Goal: Task Accomplishment & Management: Manage account settings

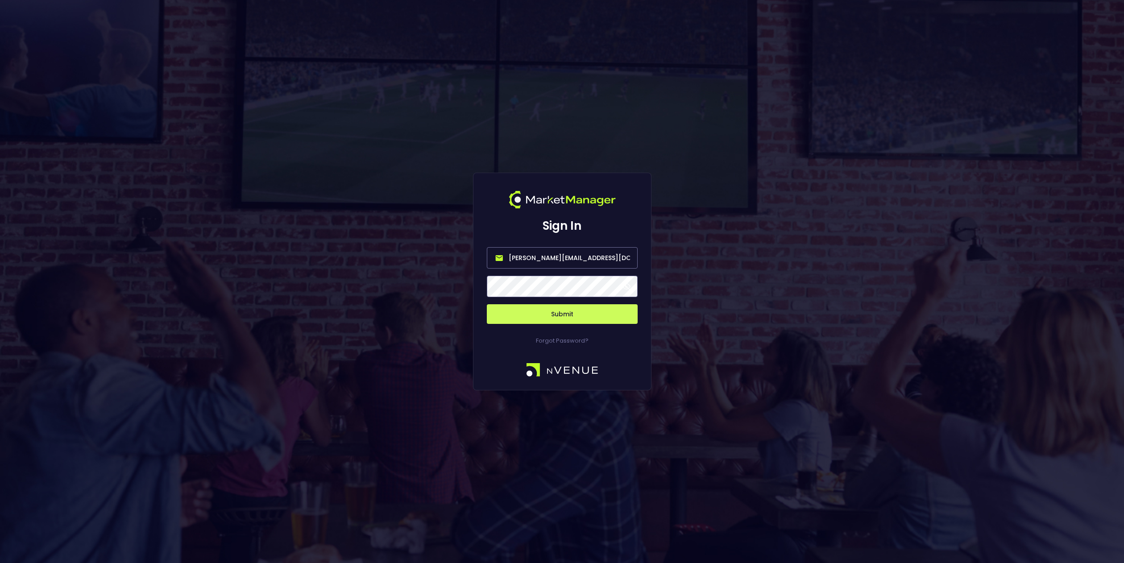
drag, startPoint x: 538, startPoint y: 259, endPoint x: 482, endPoint y: 259, distance: 55.8
click at [482, 259] on div "Sign In [PERSON_NAME][EMAIL_ADDRESS][DOMAIN_NAME] Submit Forgot Password?" at bounding box center [562, 282] width 178 height 218
click at [562, 258] on input "[EMAIL_ADDRESS][DOMAIN_NAME]" at bounding box center [562, 257] width 151 height 21
type input "[EMAIL_ADDRESS][DOMAIN_NAME]"
click at [628, 286] on span at bounding box center [626, 286] width 8 height 8
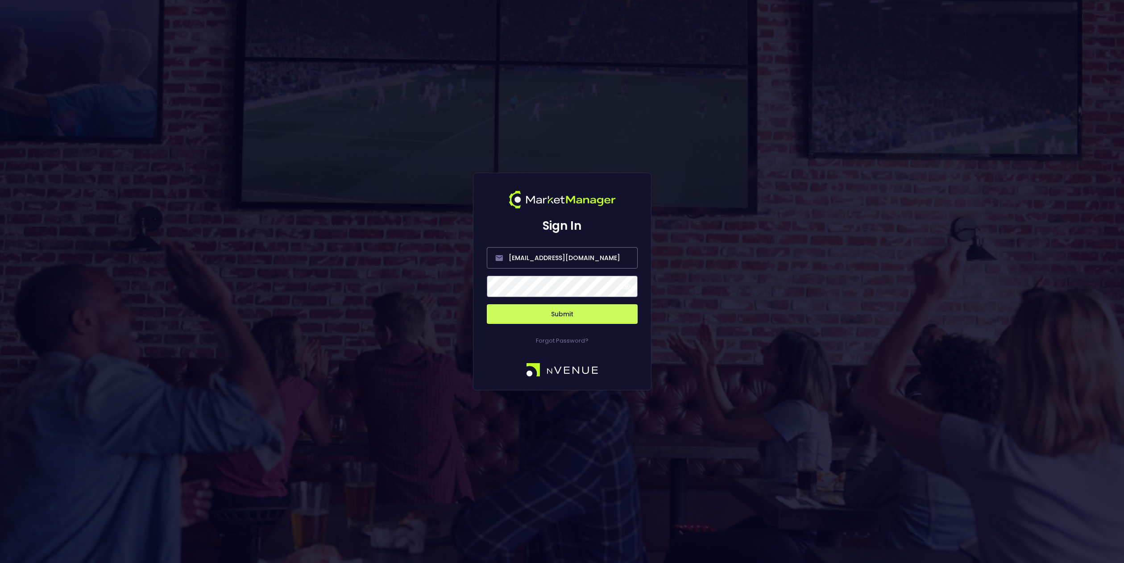
click at [578, 317] on button "Submit" at bounding box center [562, 314] width 151 height 20
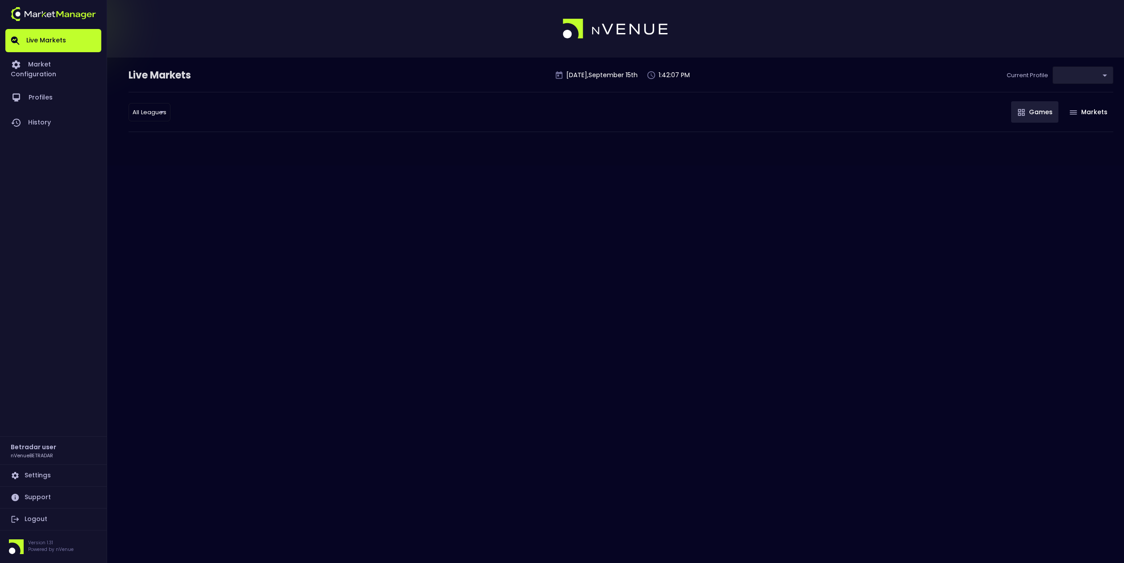
type input "2aa9daef-f03c-4b05-aaf3-b77c512ca207"
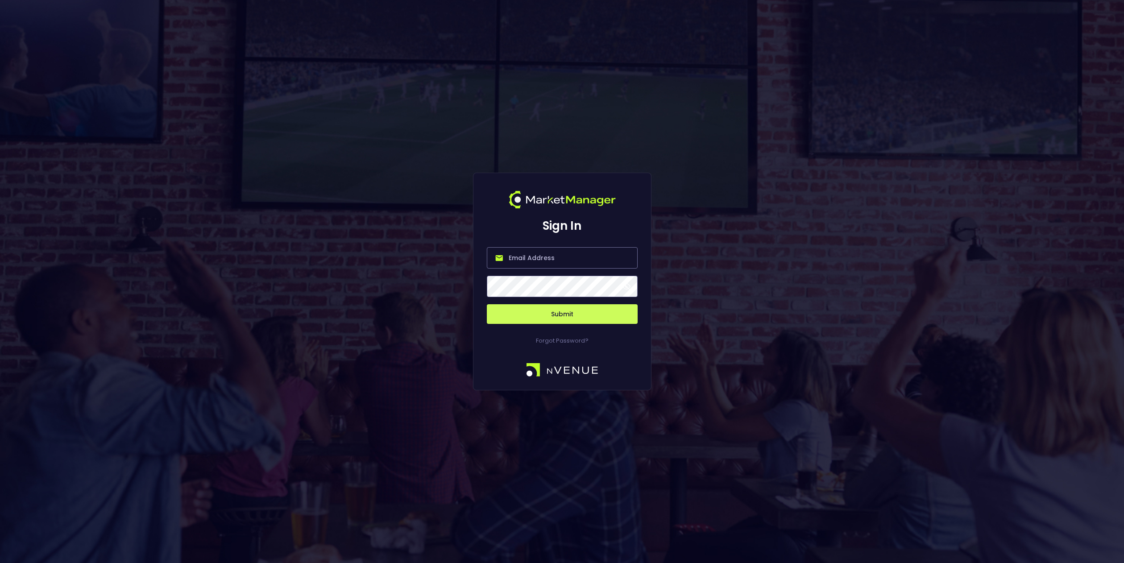
type input "[PERSON_NAME][EMAIL_ADDRESS][DOMAIN_NAME]"
click at [584, 310] on button "Submit" at bounding box center [562, 314] width 151 height 20
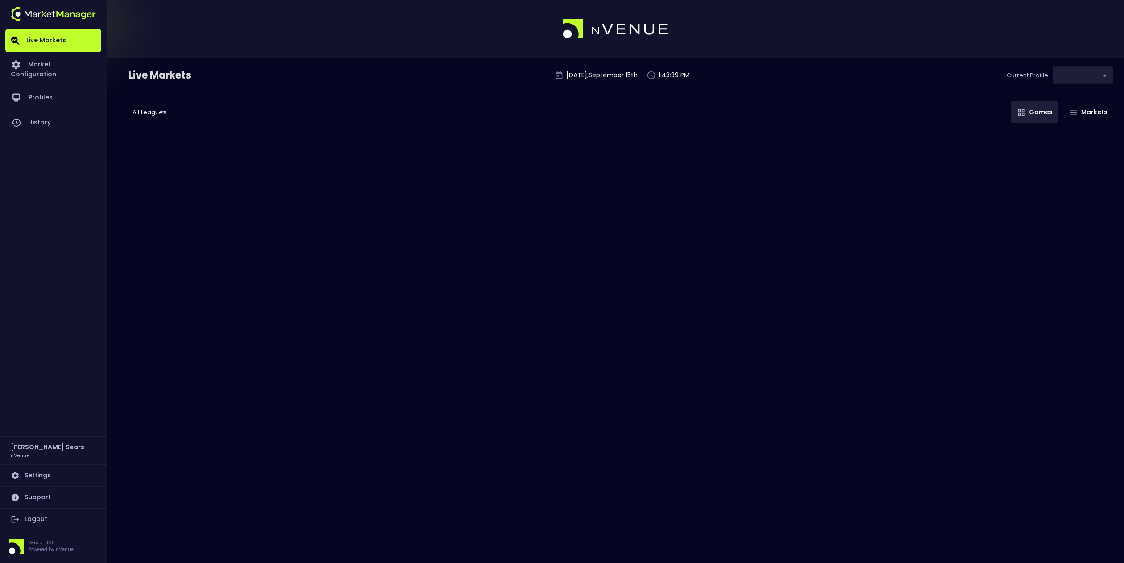
type input "d66ee90f-df8e-430e-a05c-aaf70ad95ad9"
